Goal: Information Seeking & Learning: Check status

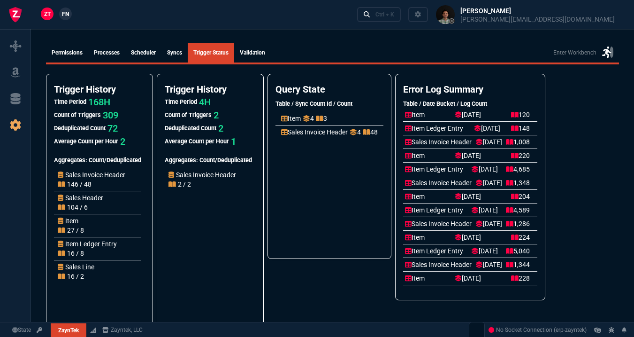
scroll to position [12, 0]
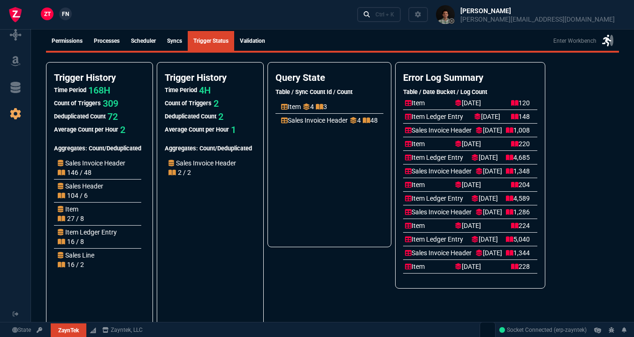
click at [66, 10] on span "FN" at bounding box center [65, 14] width 7 height 8
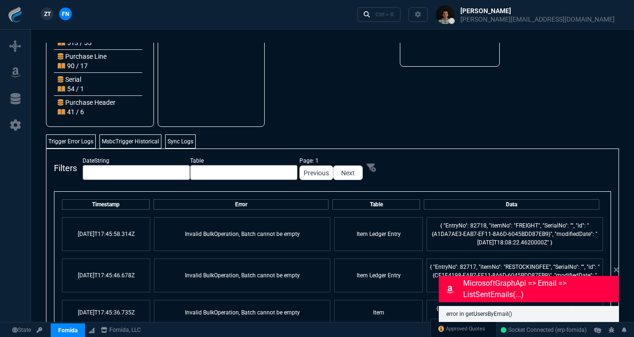
scroll to position [228, 0]
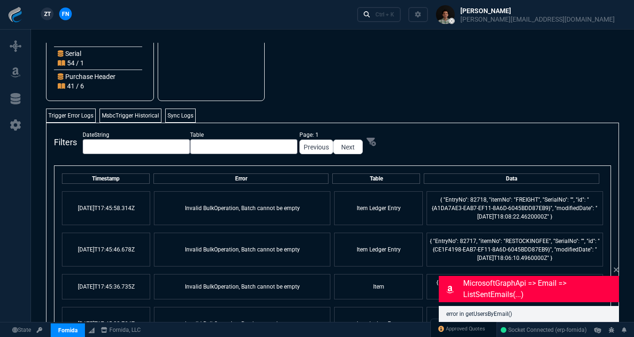
click at [519, 198] on td "{ "EntryNo": 82718, "itemNo": "FREIGHT", "SerialNo": "", "id": "{A1DA7AE3-EAB7-…" at bounding box center [515, 208] width 177 height 34
copy td "FREIGHT"
